Goal: Transaction & Acquisition: Purchase product/service

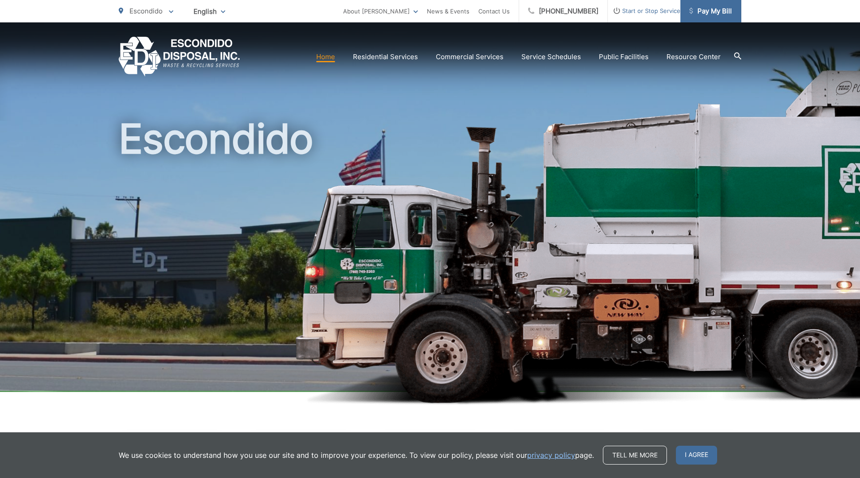
click at [708, 5] on link "Pay My Bill" at bounding box center [710, 11] width 61 height 22
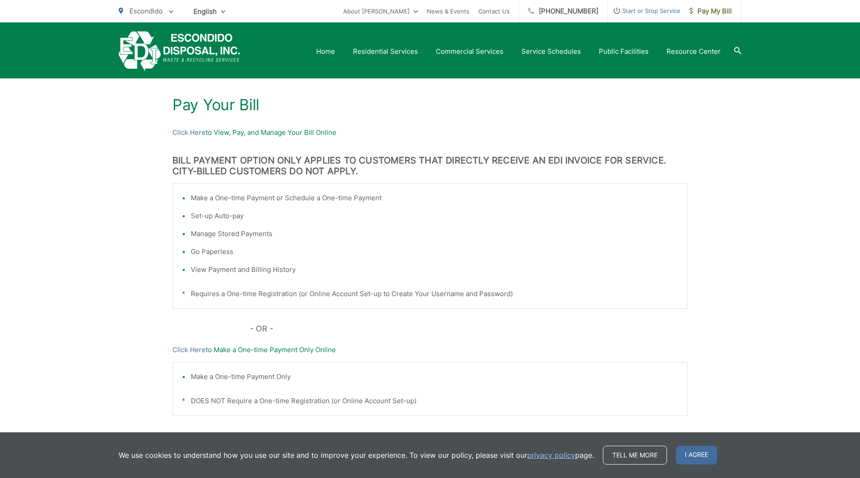
scroll to position [198, 0]
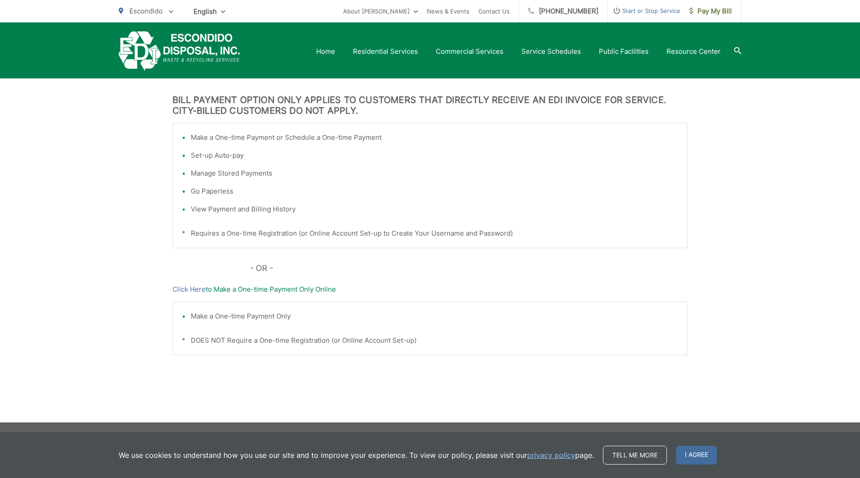
click at [300, 289] on p "Click Here to Make a One-time Payment Only Online" at bounding box center [429, 289] width 515 height 11
click at [173, 285] on link "Click Here" at bounding box center [188, 289] width 33 height 11
click at [724, 12] on span "Pay My Bill" at bounding box center [710, 11] width 43 height 11
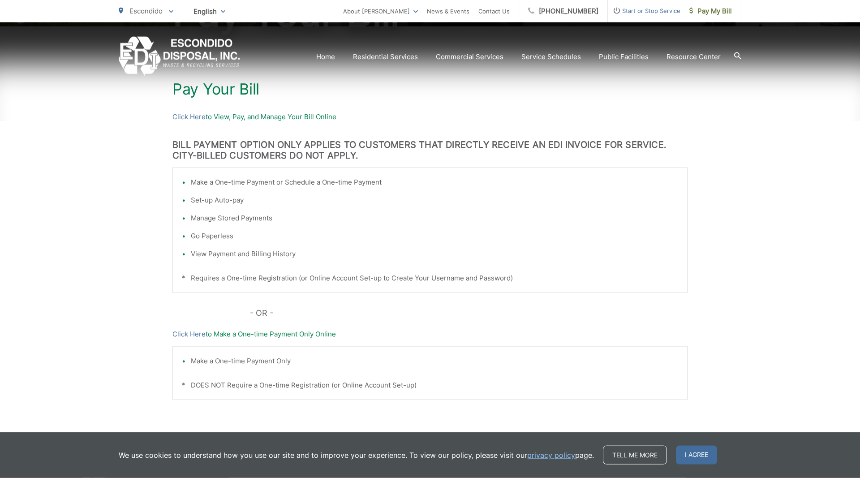
scroll to position [183, 0]
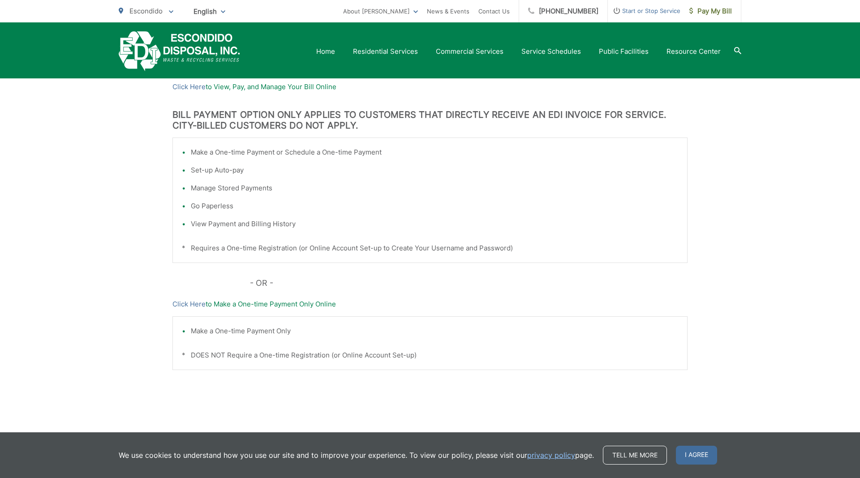
click at [201, 309] on div "Pay Your Bill Click Here to View, Pay, and Manage Your Bill Online BILL PAYMENT…" at bounding box center [429, 216] width 515 height 441
click at [196, 307] on link "Click Here" at bounding box center [188, 304] width 33 height 11
